Goal: Complete application form

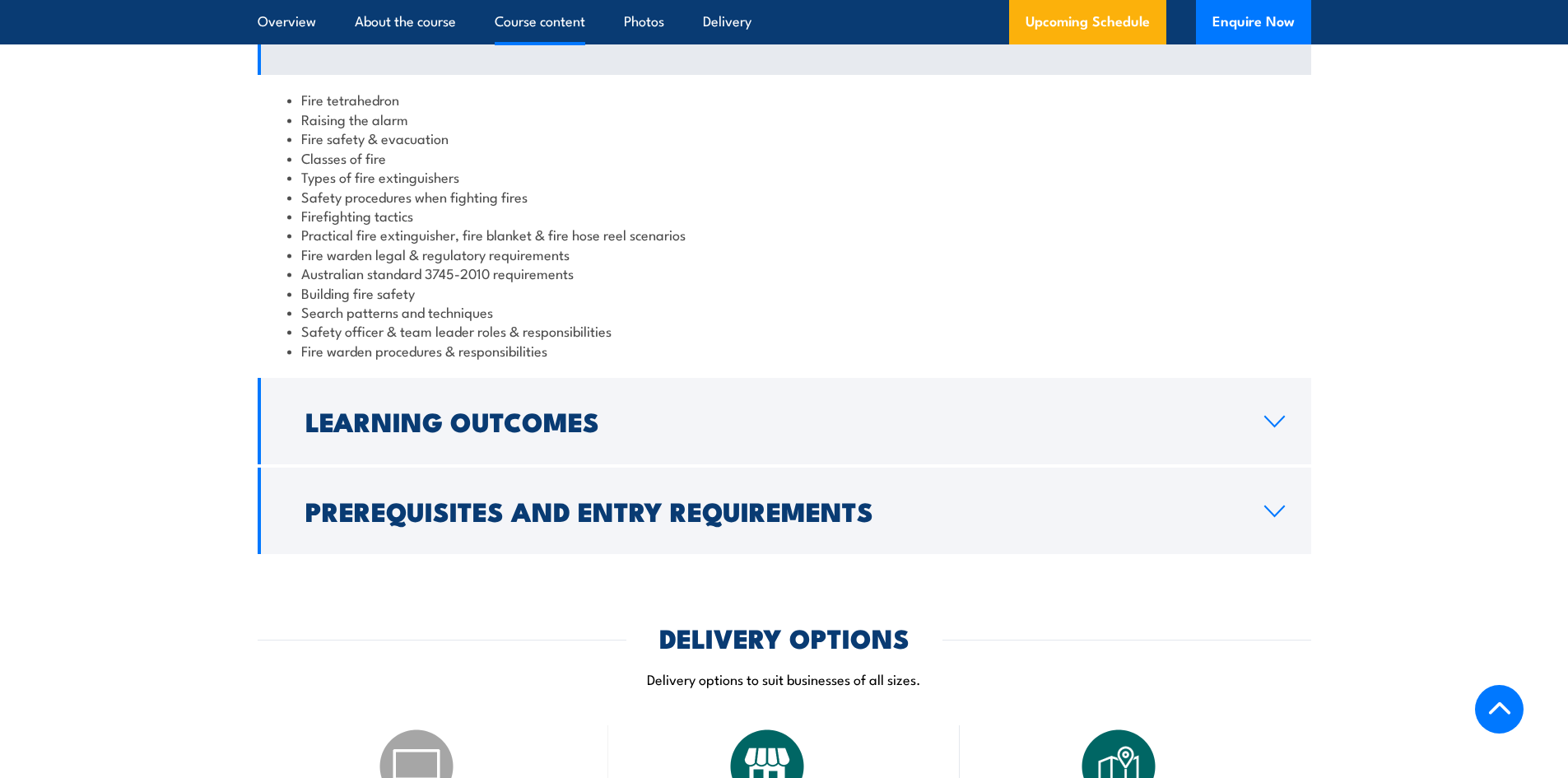
scroll to position [1399, 0]
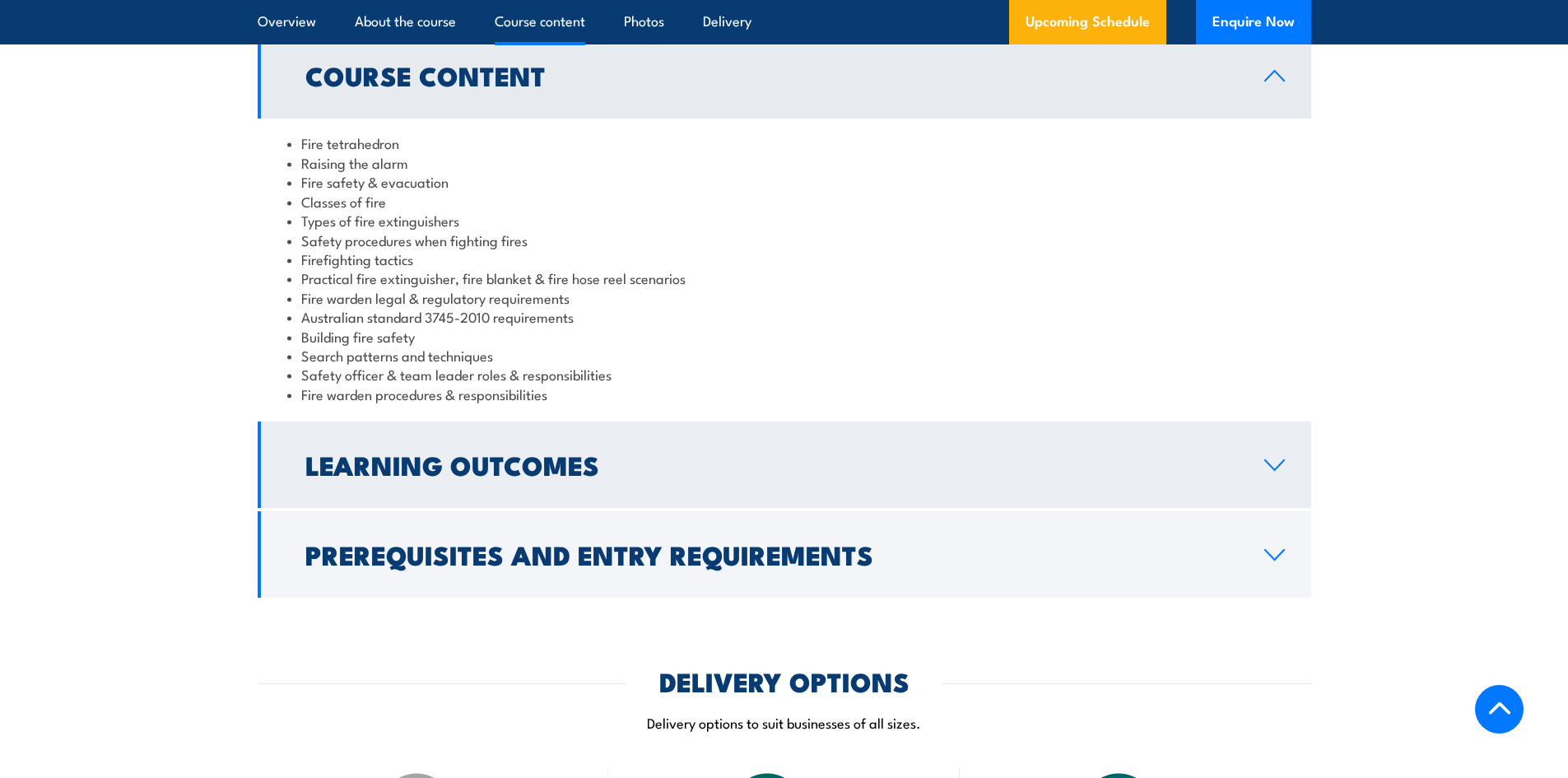
click at [1267, 466] on icon at bounding box center [1274, 465] width 23 height 13
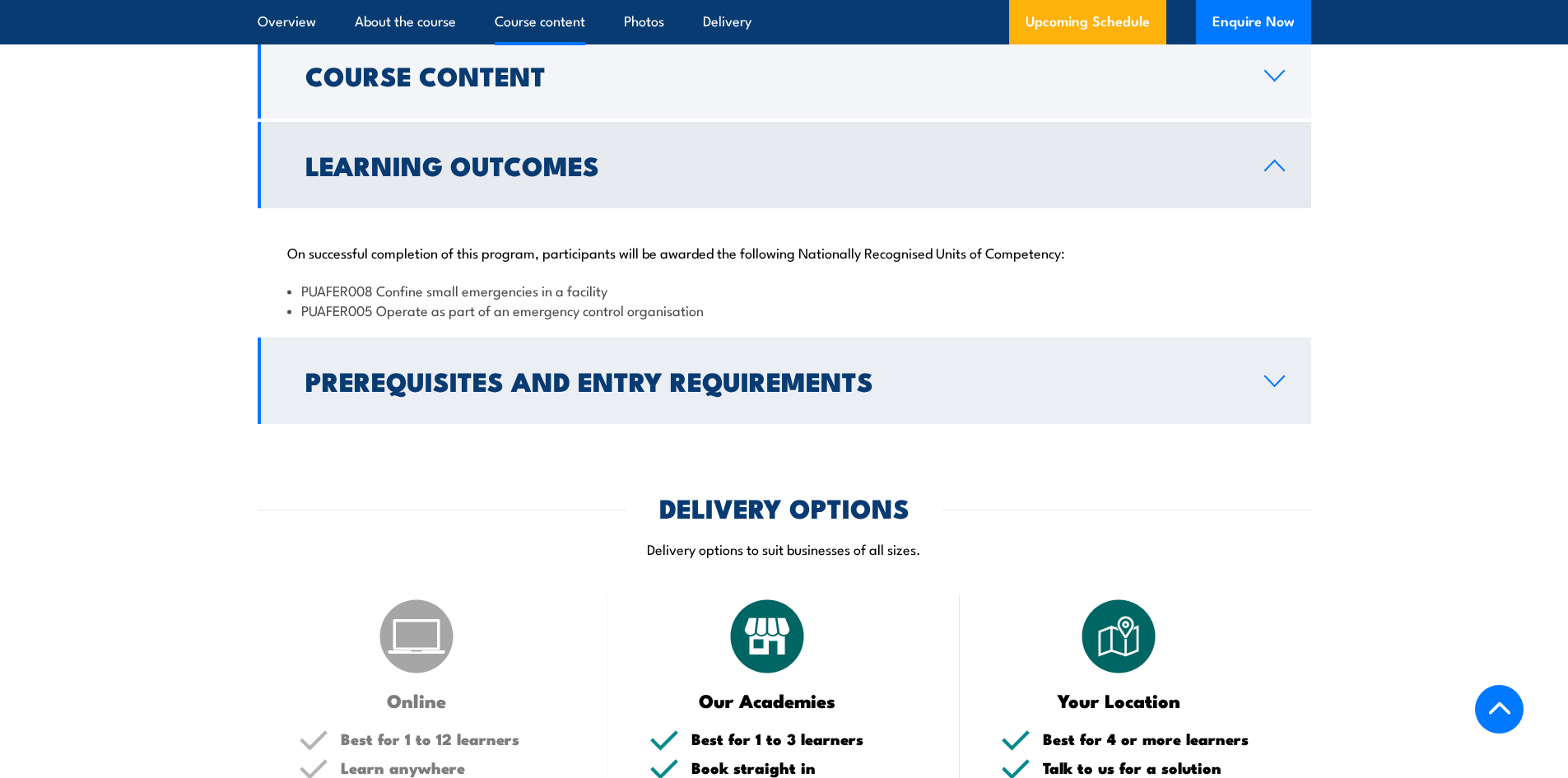
click at [1277, 376] on icon at bounding box center [1274, 381] width 23 height 13
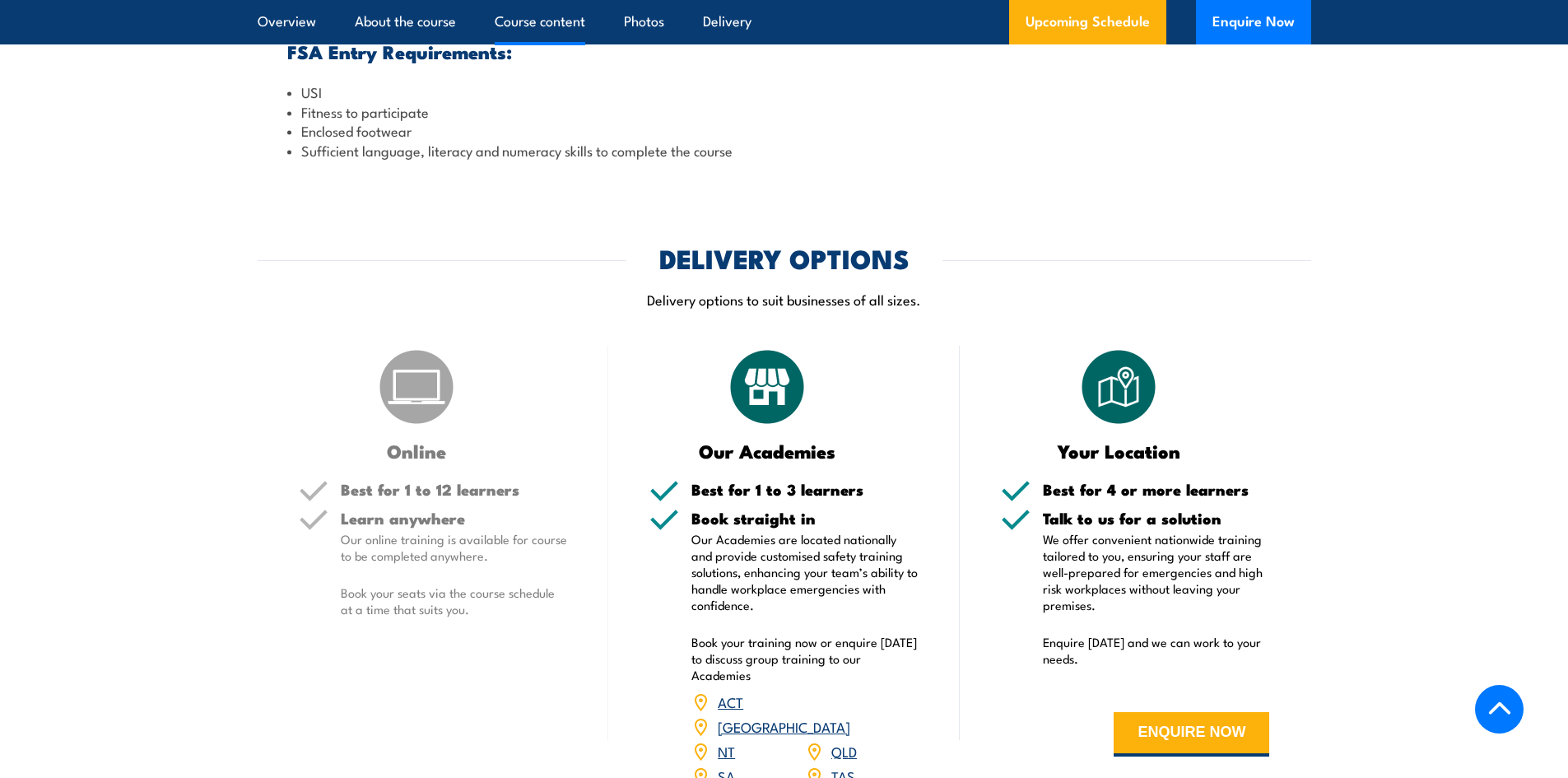
scroll to position [1729, 0]
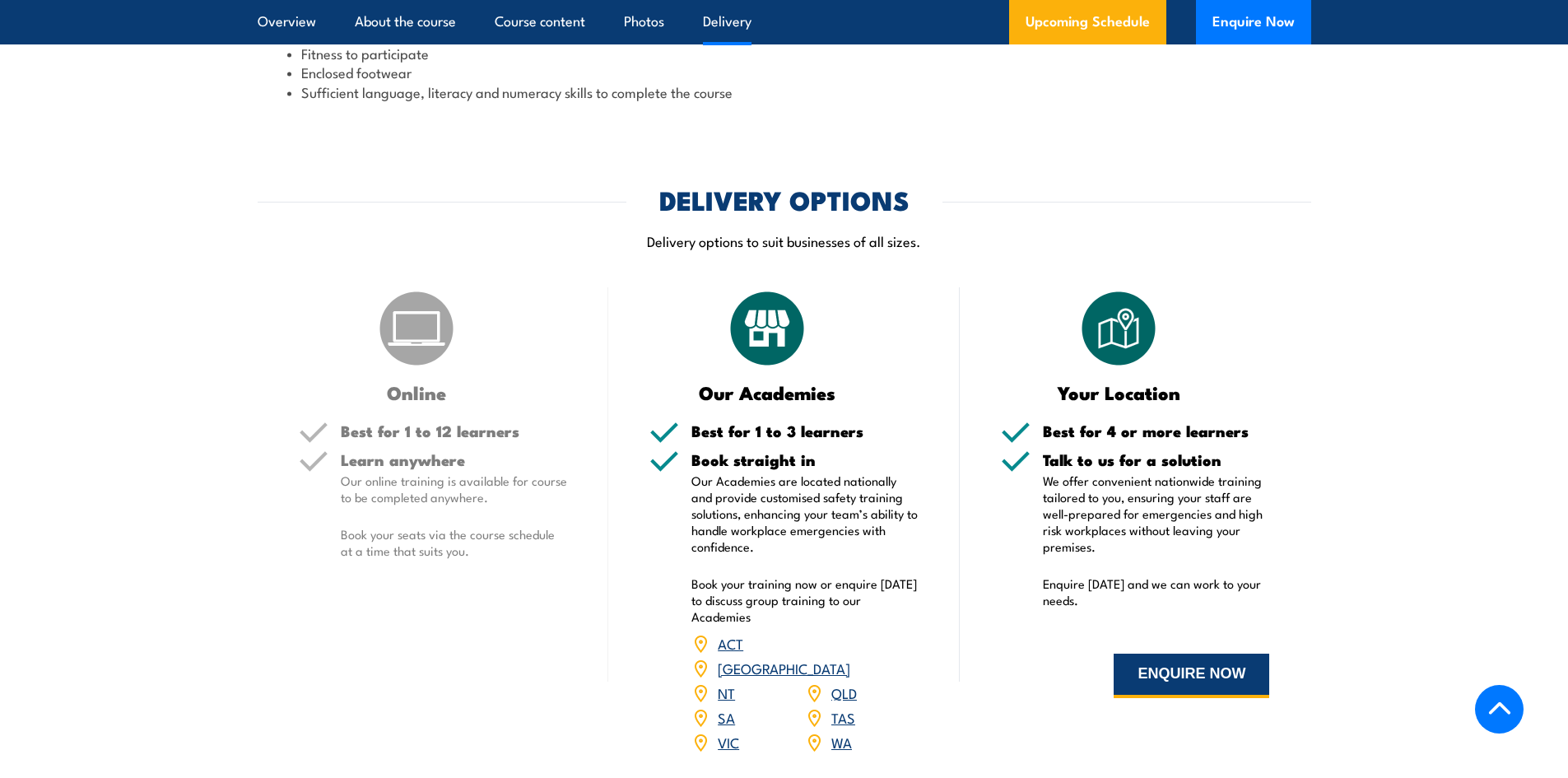
click at [1225, 682] on button "ENQUIRE NOW" at bounding box center [1191, 675] width 156 height 44
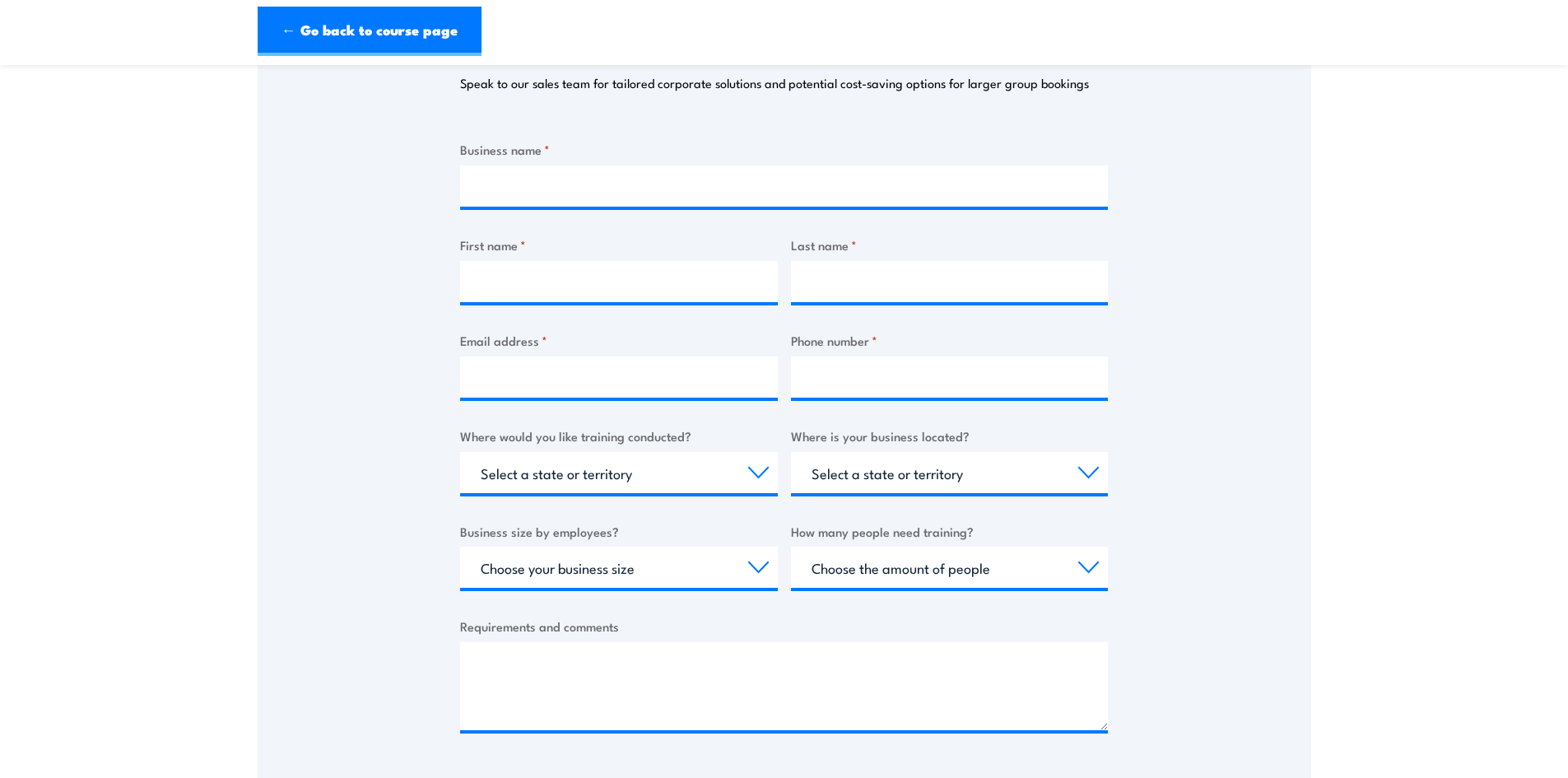
scroll to position [164, 0]
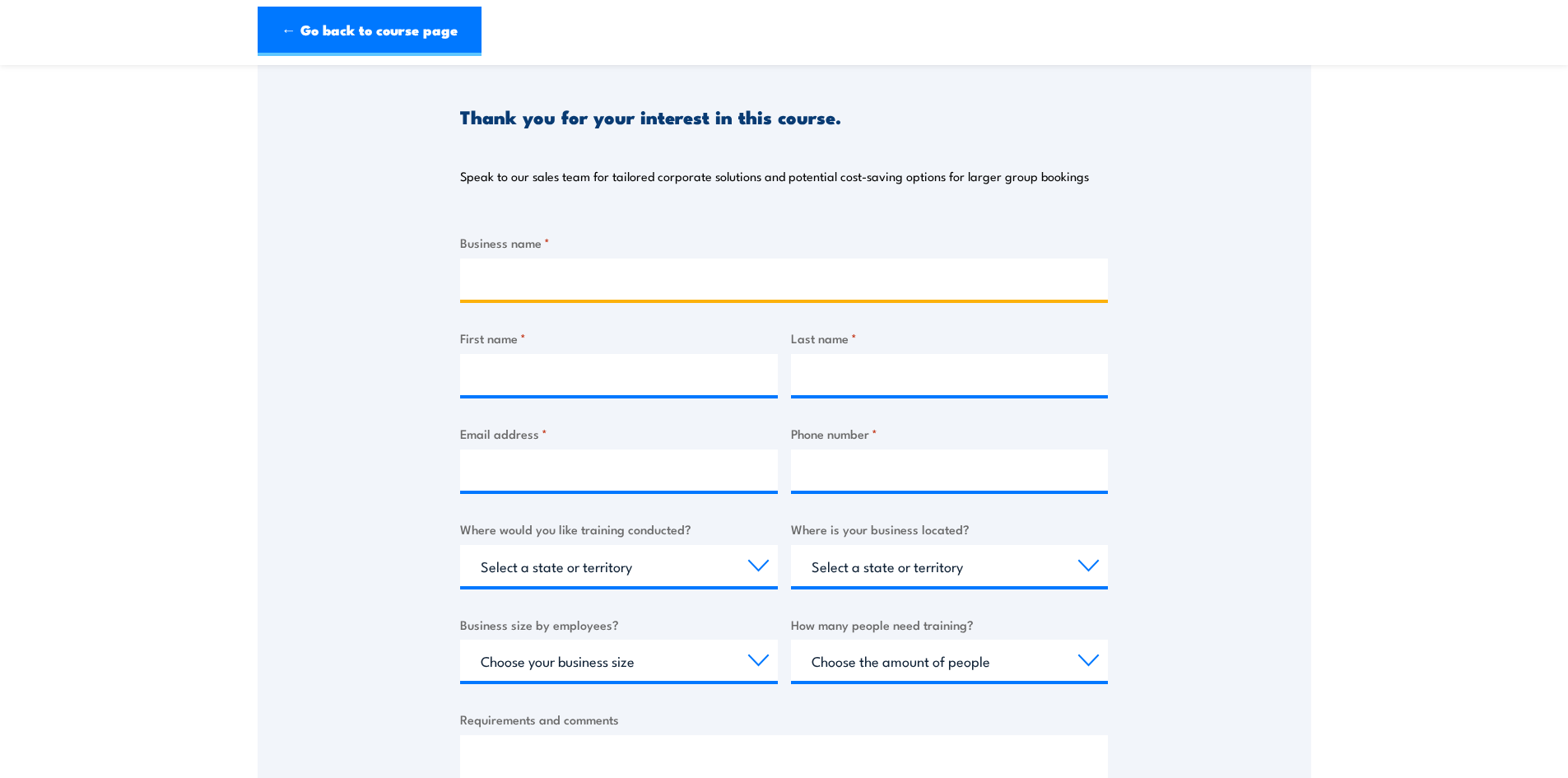
click at [615, 289] on input "Business name *" at bounding box center [784, 279] width 648 height 42
type input "[GEOGRAPHIC_DATA]"
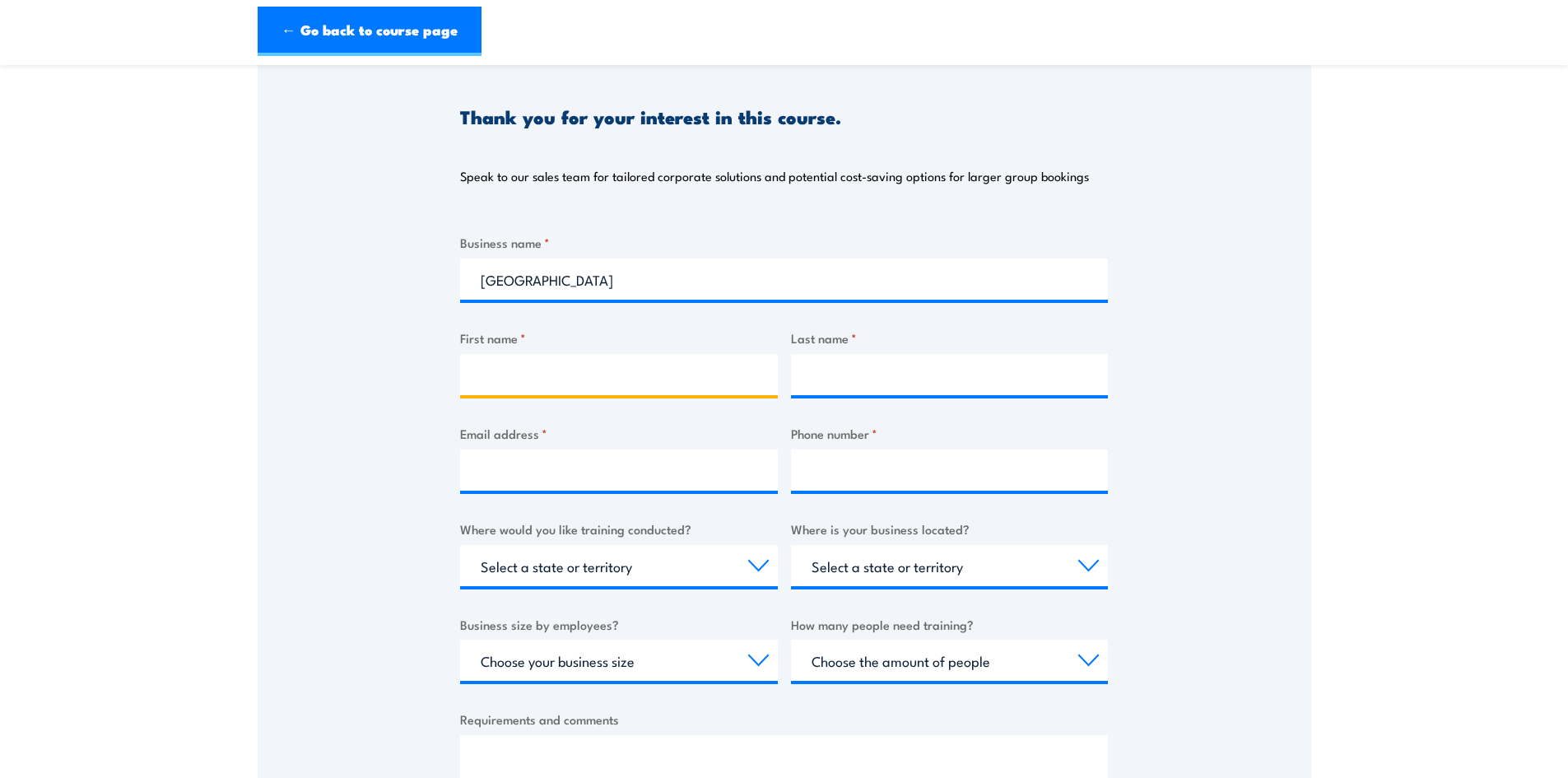
type input "[PERSON_NAME]"
type input "McCrindle"
type input "[EMAIL_ADDRESS][DOMAIN_NAME]"
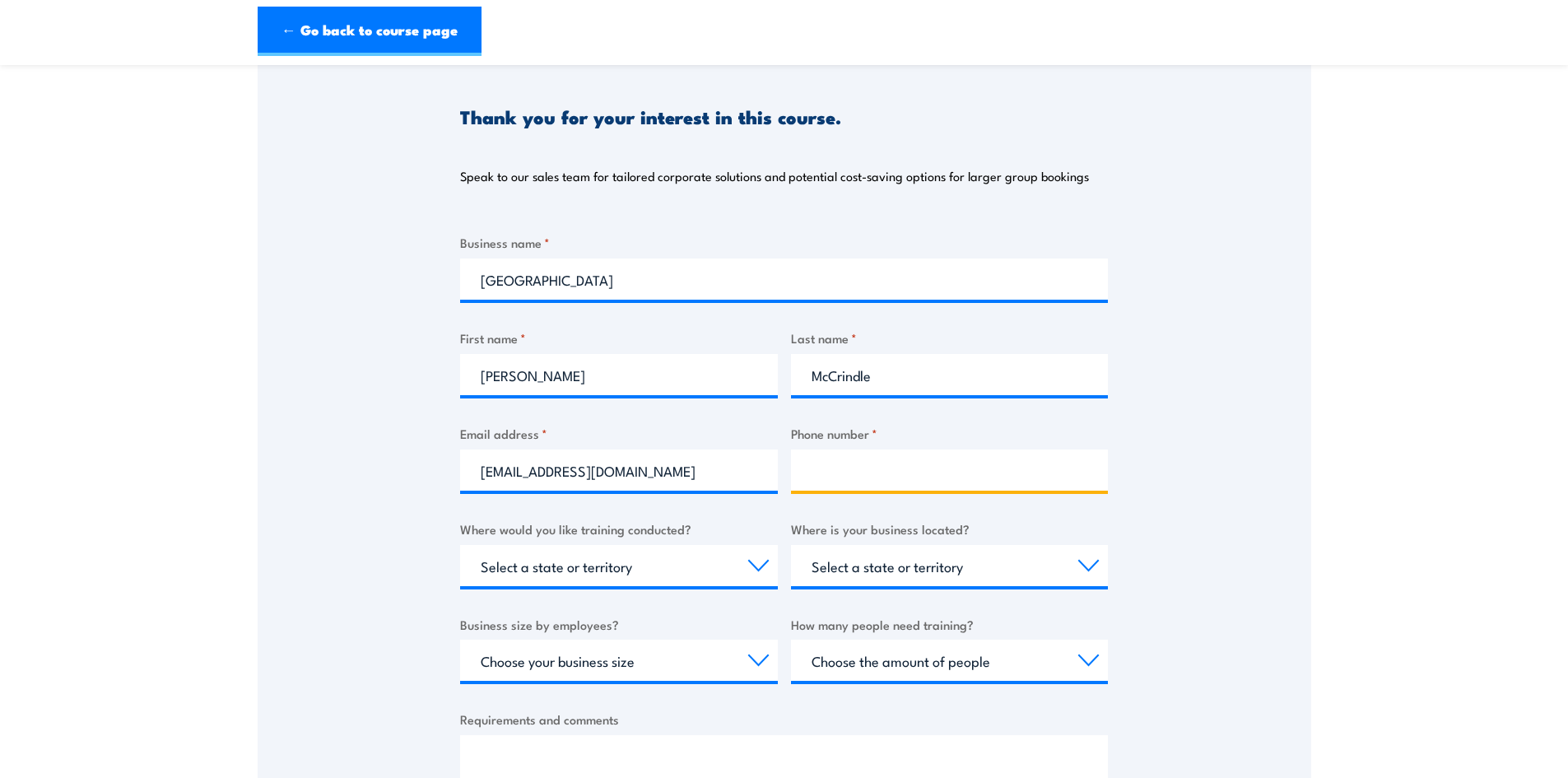
type input "0481506000"
select select "[GEOGRAPHIC_DATA]"
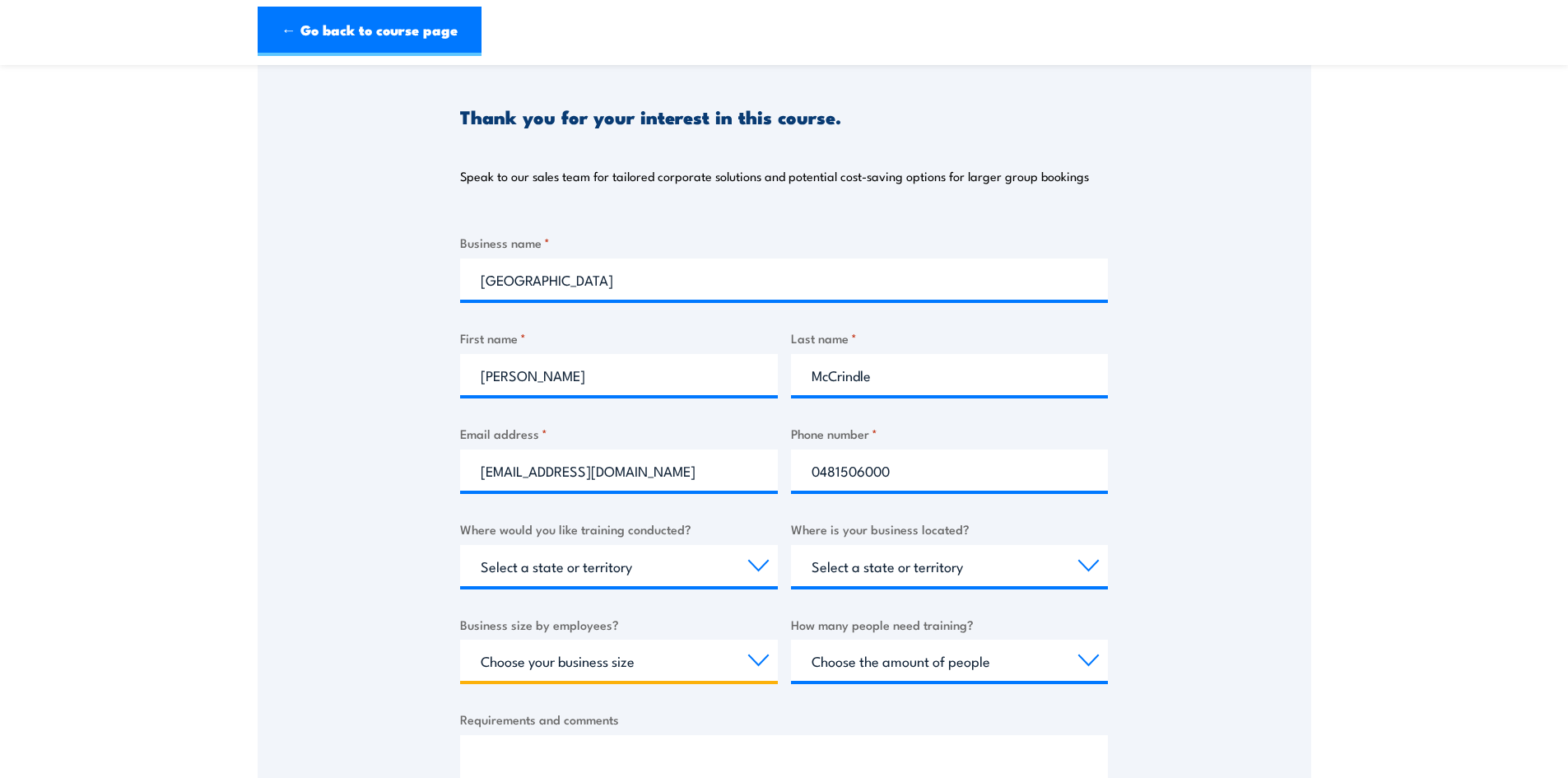
click at [755, 658] on select "Choose your business size 1 to 19 20 to 199 200+" at bounding box center [618, 660] width 318 height 42
select select "20 to 199"
click at [460, 639] on select "Choose your business size 1 to 19 20 to 199 200+" at bounding box center [618, 660] width 318 height 42
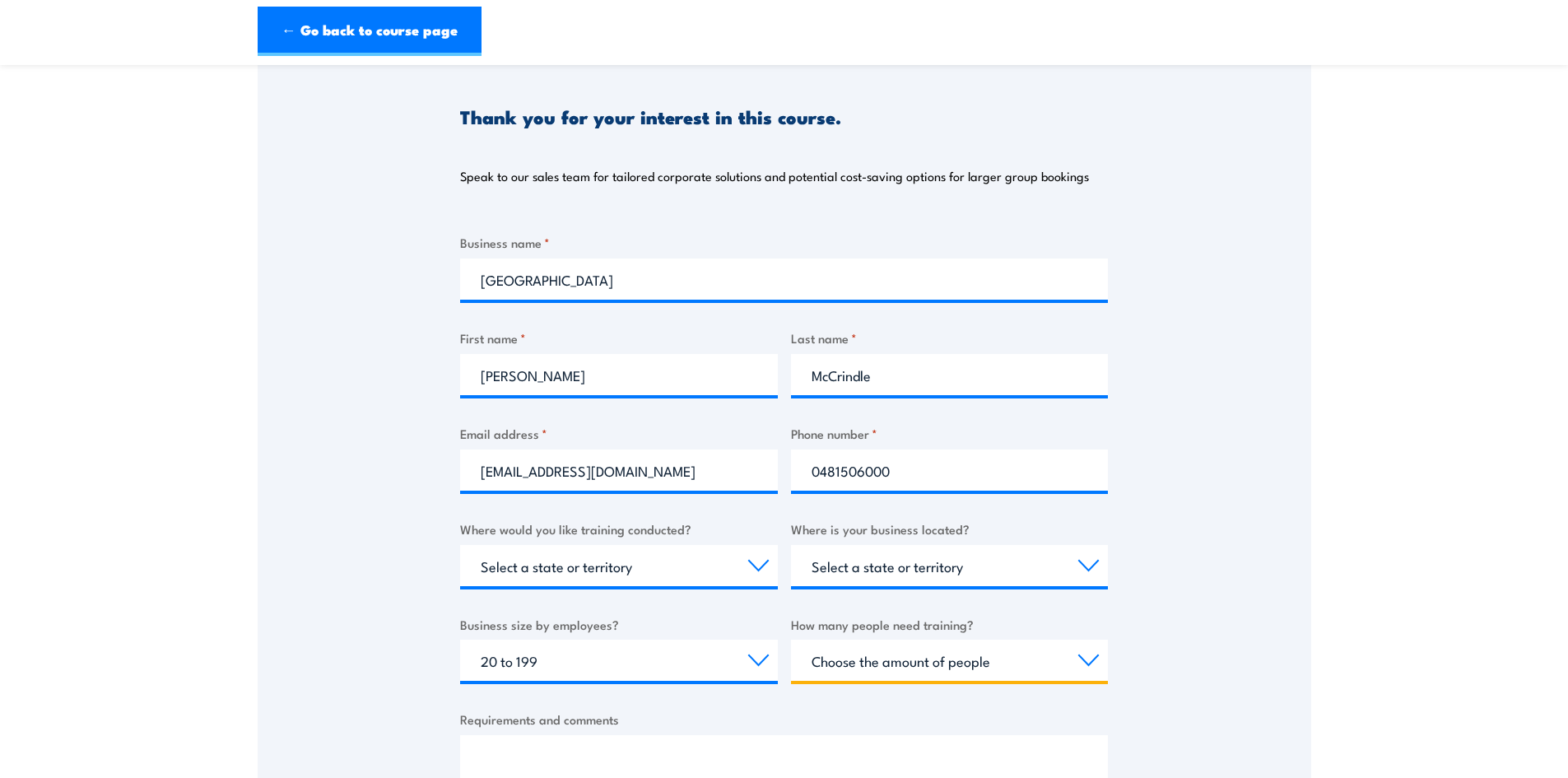
click at [1087, 659] on select "Choose the amount of people 1 to 4 5 to 19 20+" at bounding box center [950, 660] width 318 height 42
select select "5 to 19"
click at [791, 639] on select "Choose the amount of people 1 to 4 5 to 19 20+" at bounding box center [950, 660] width 318 height 42
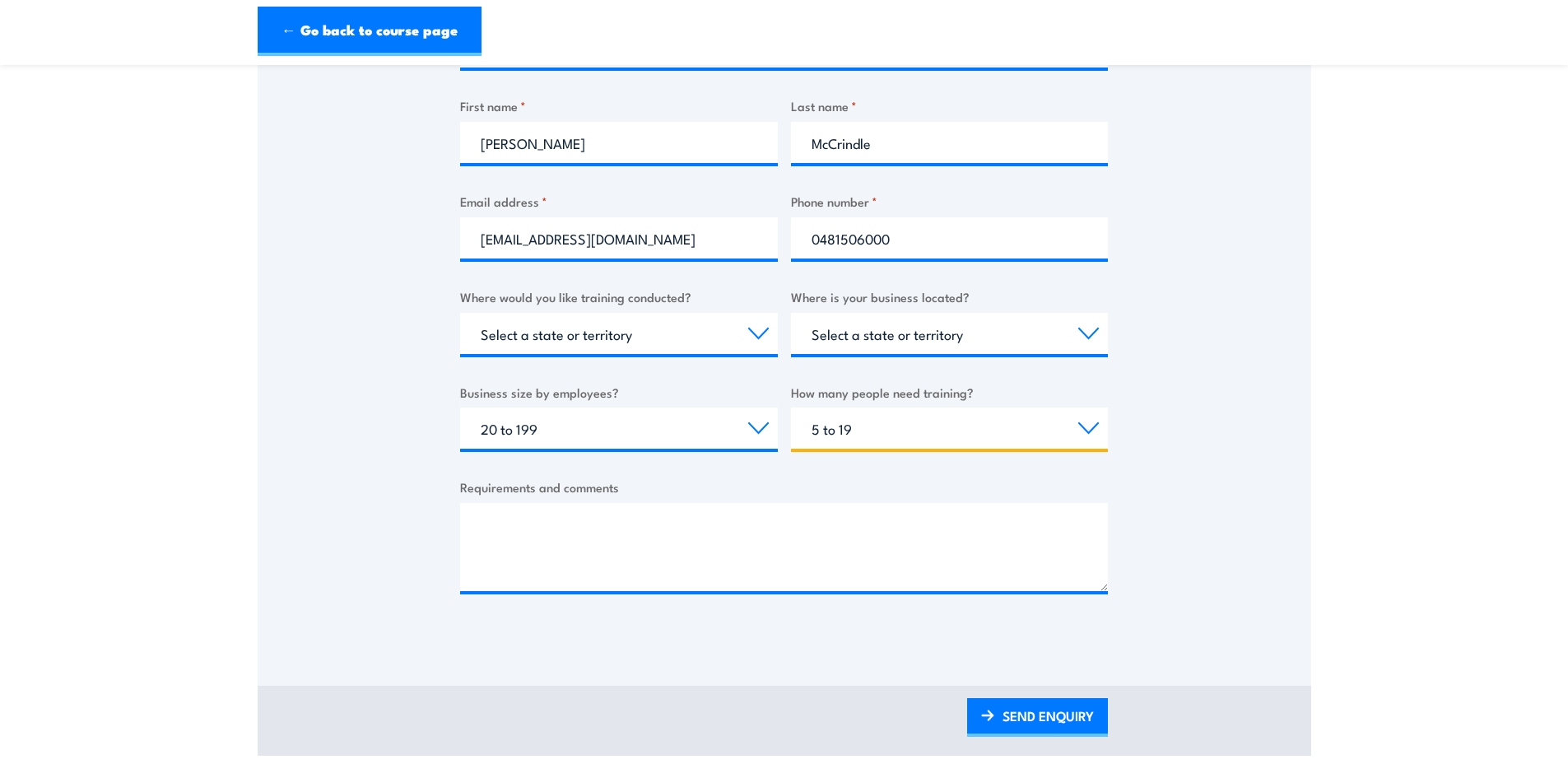
scroll to position [412, 0]
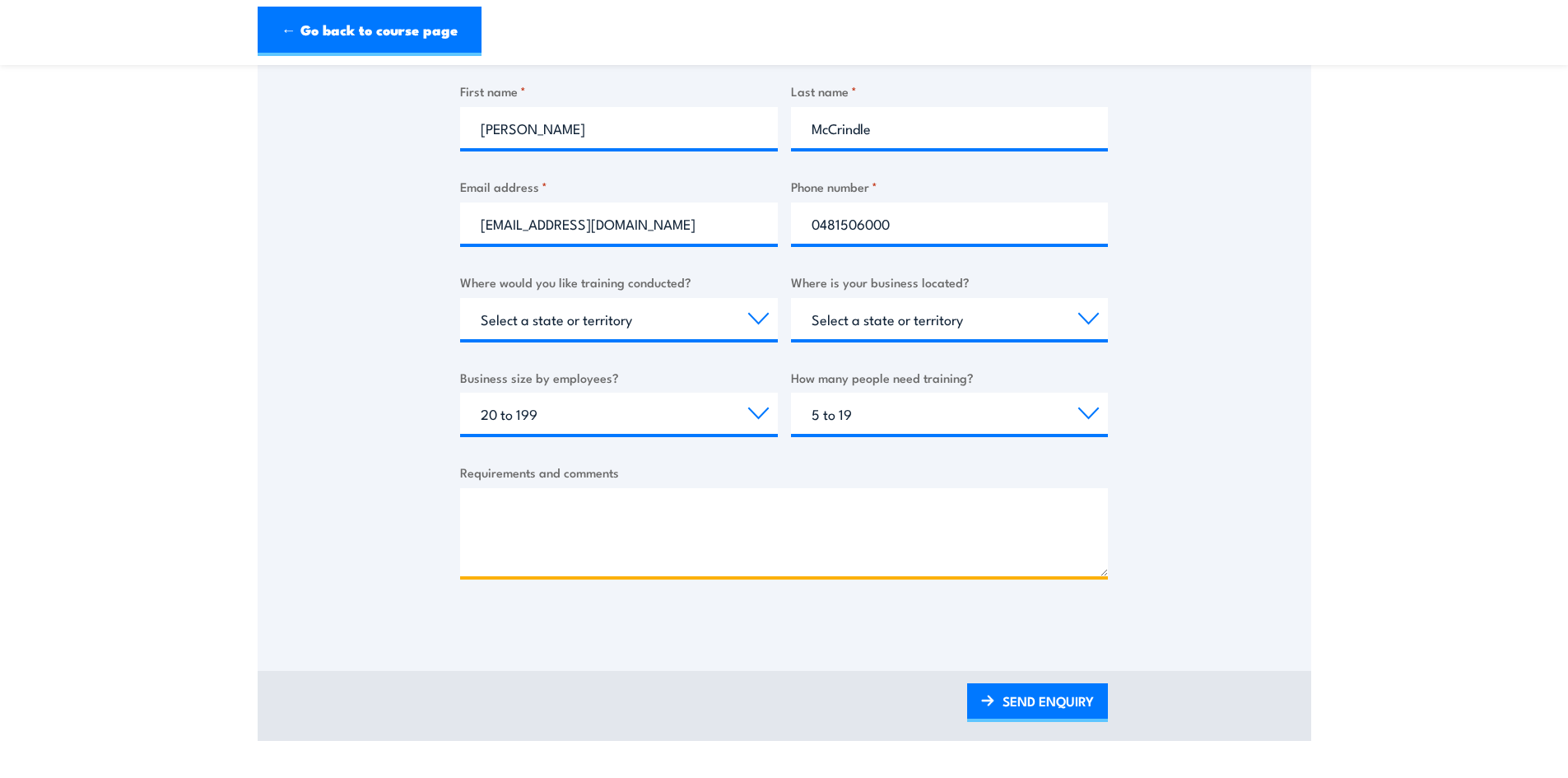
click at [757, 517] on textarea "Requirements and comments" at bounding box center [784, 532] width 648 height 88
type textarea "[GEOGRAPHIC_DATA], [GEOGRAPHIC_DATA]"
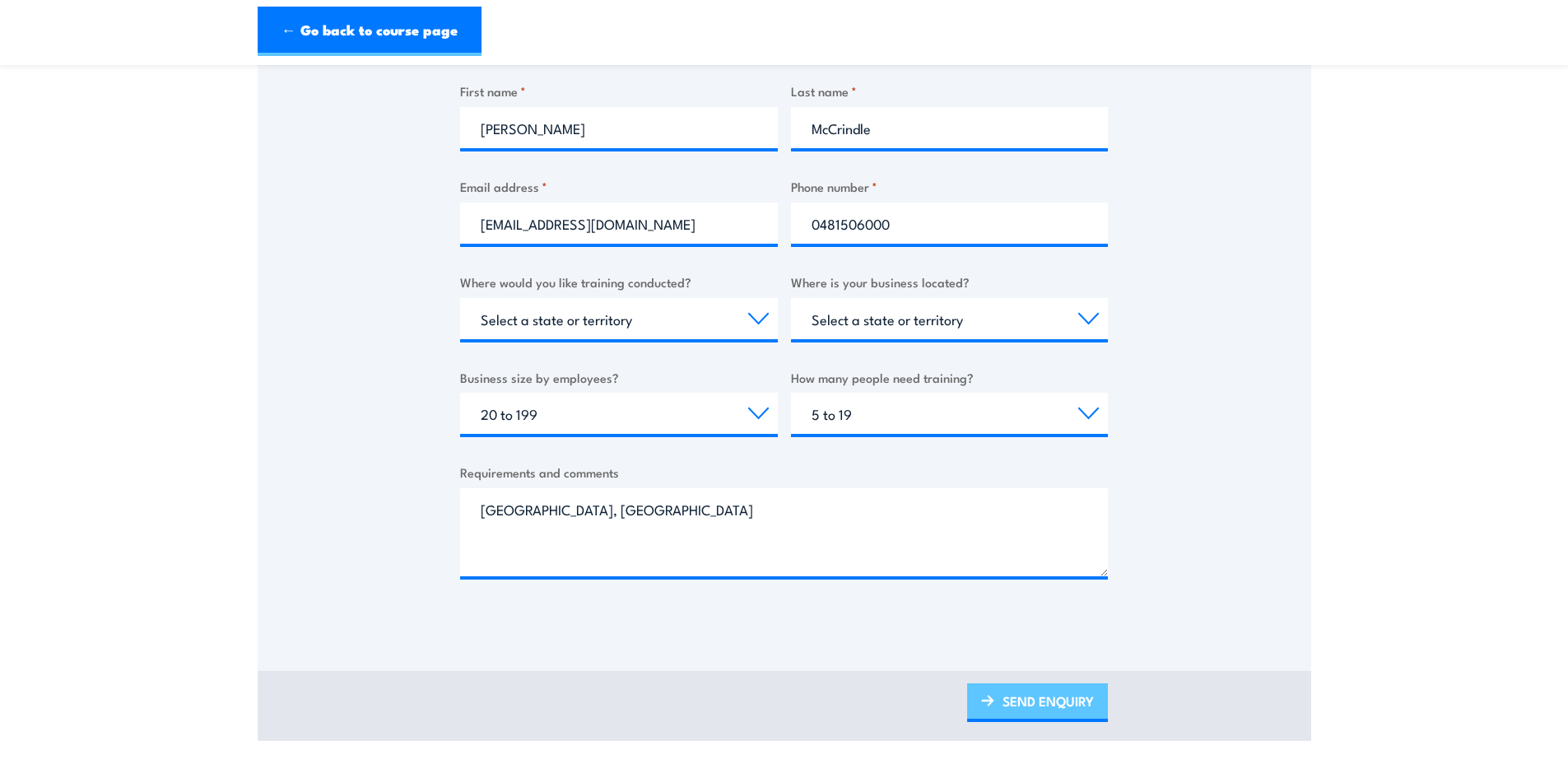
click at [1044, 706] on link "SEND ENQUIRY" at bounding box center [1037, 702] width 141 height 39
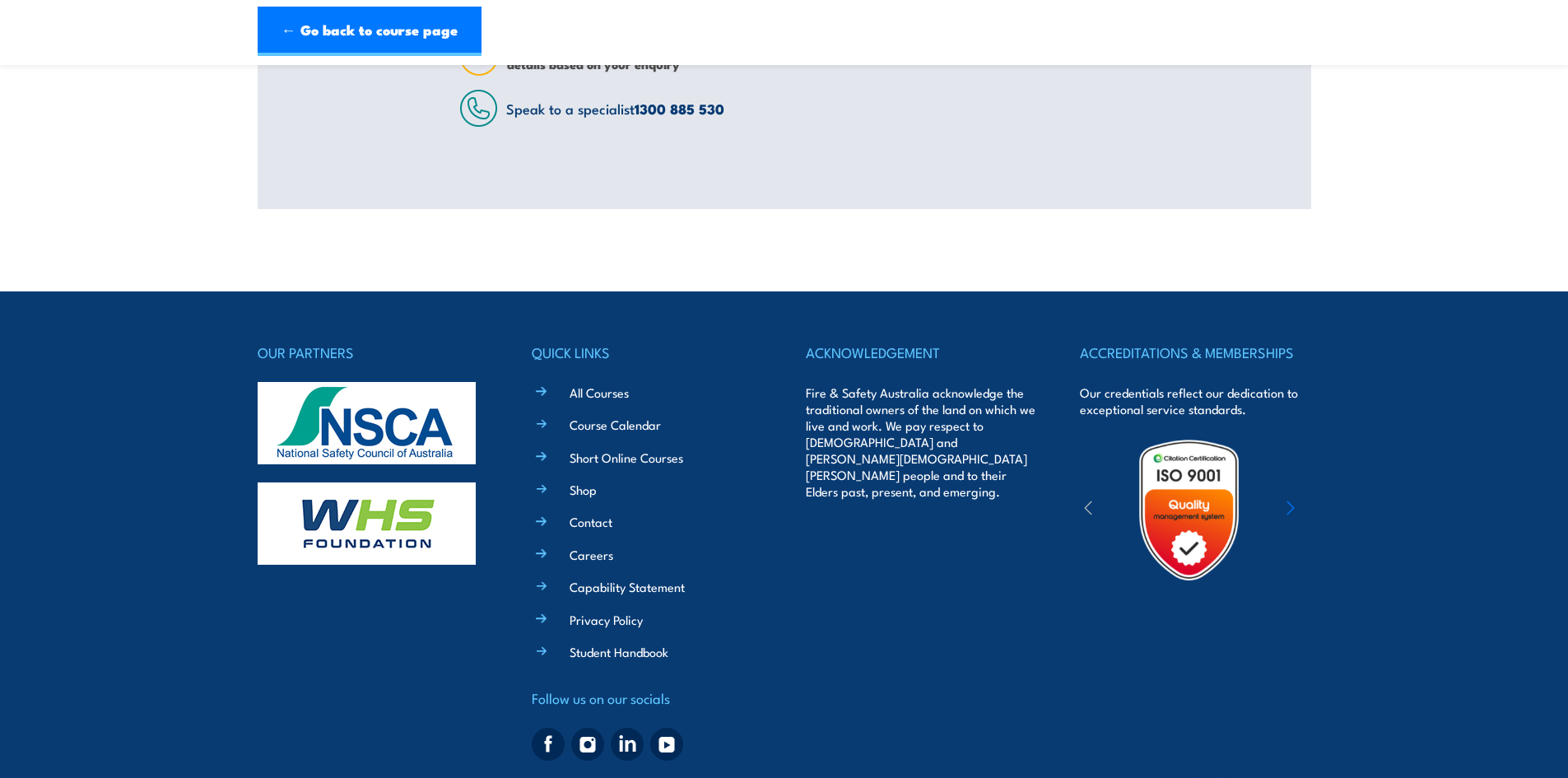
scroll to position [0, 0]
